Goal: Transaction & Acquisition: Purchase product/service

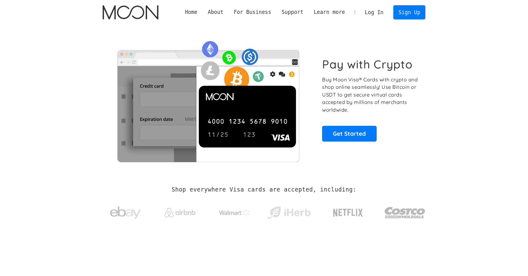
click at [378, 10] on link "Log In" at bounding box center [374, 13] width 29 height 14
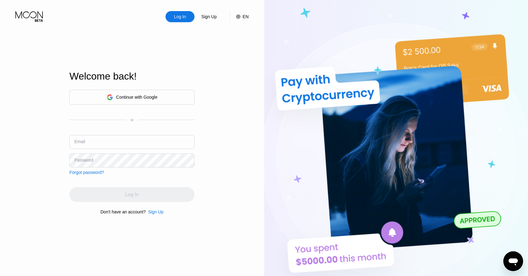
click at [127, 95] on div "Continue with Google" at bounding box center [136, 97] width 41 height 5
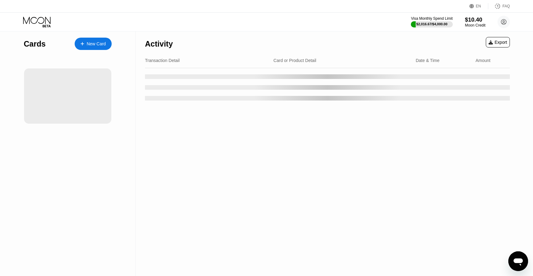
click at [478, 21] on div "$10.40" at bounding box center [475, 19] width 21 height 6
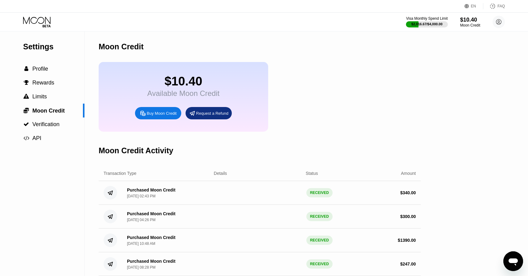
click at [160, 112] on div "Buy Moon Credit" at bounding box center [162, 113] width 30 height 5
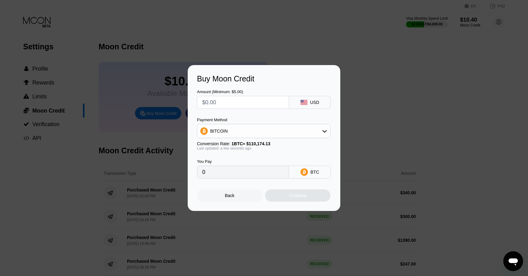
click at [242, 133] on div "BITCOIN" at bounding box center [263, 131] width 133 height 12
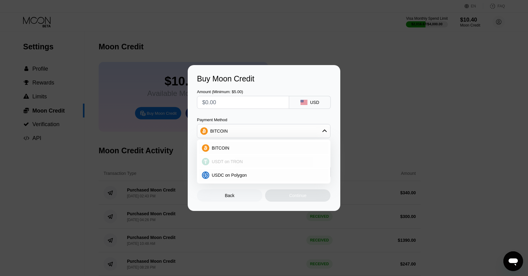
click at [234, 164] on div "USDT on TRON" at bounding box center [264, 161] width 130 height 12
type input "0.00"
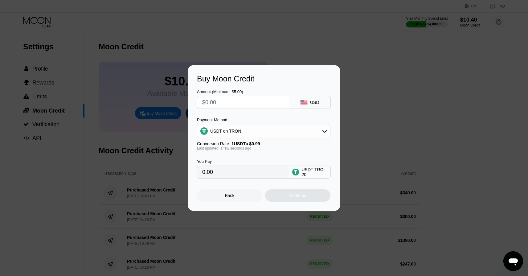
click at [232, 108] on div at bounding box center [243, 102] width 92 height 13
click at [232, 106] on input "text" at bounding box center [243, 102] width 82 height 12
type input "$6"
type input "6.06"
type input "$60"
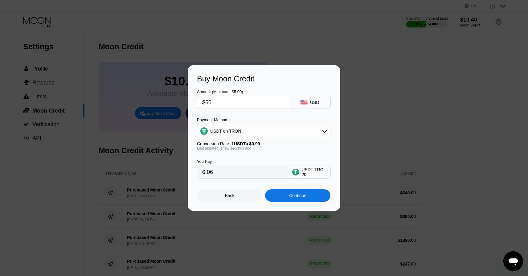
type input "60.61"
type input "$600"
type input "606.06"
type input "$600"
click at [286, 195] on div "Continue" at bounding box center [297, 195] width 65 height 12
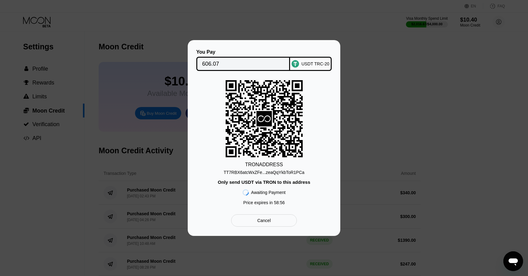
click at [245, 172] on div "TT7RBX6atcWxZFe...zeaQqYkbToR1PCa" at bounding box center [264, 172] width 81 height 5
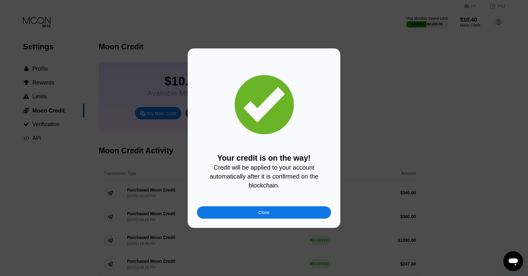
click at [238, 212] on div "Close" at bounding box center [264, 212] width 134 height 12
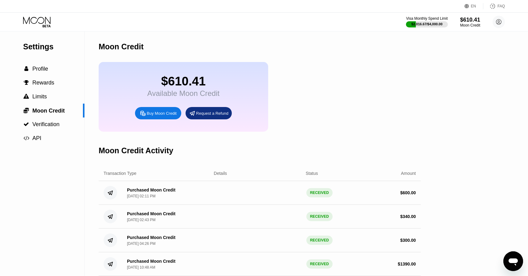
click at [42, 21] on icon at bounding box center [37, 22] width 29 height 11
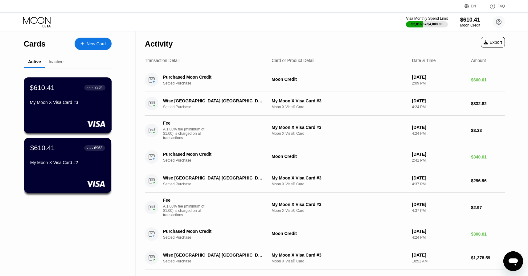
click at [78, 93] on div "$610.41 ● ● ● ● 7264 My Moon X Visa Card #3" at bounding box center [68, 96] width 76 height 24
